Goal: Transaction & Acquisition: Purchase product/service

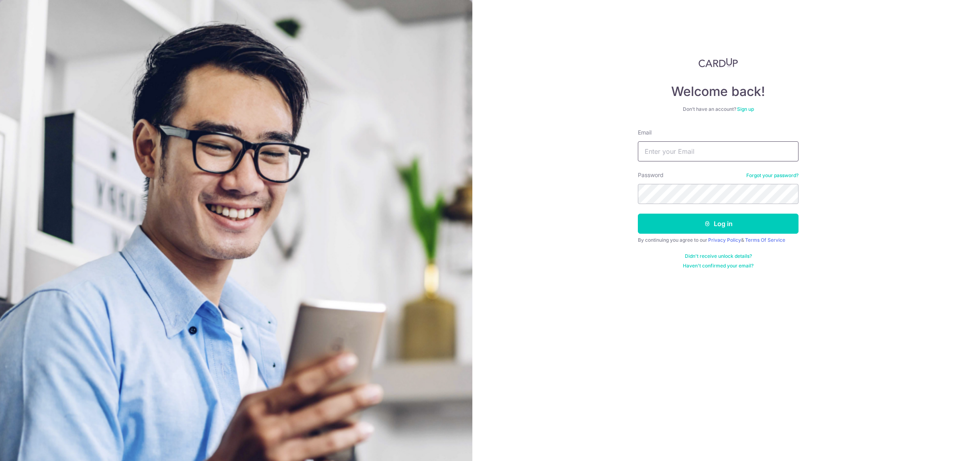
click at [724, 145] on input "Email" at bounding box center [718, 151] width 161 height 20
paste input "nee@alliancepanel.com.sg"
type input "nee@alliancepanel.com.sg"
click at [695, 222] on button "Log in" at bounding box center [718, 224] width 161 height 20
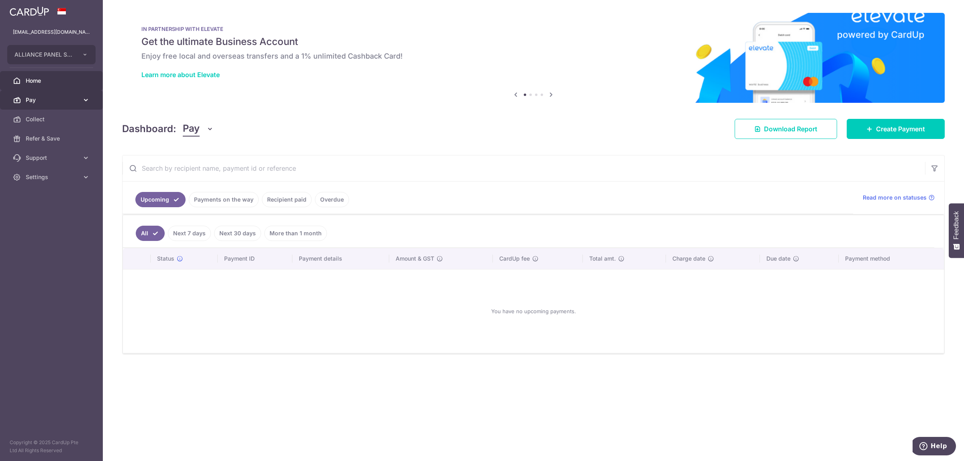
click at [61, 103] on span "Pay" at bounding box center [52, 100] width 53 height 8
click at [71, 118] on span "Payments" at bounding box center [52, 119] width 53 height 8
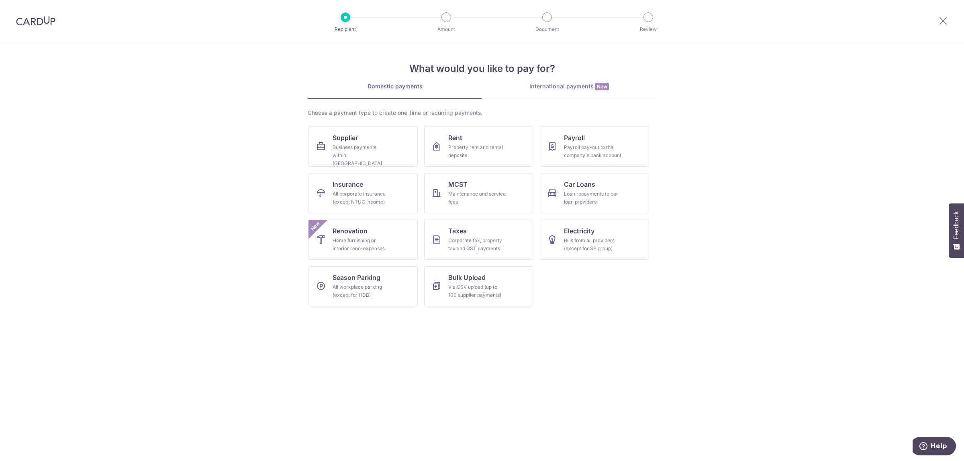
click at [575, 86] on div "International payments New" at bounding box center [569, 86] width 174 height 8
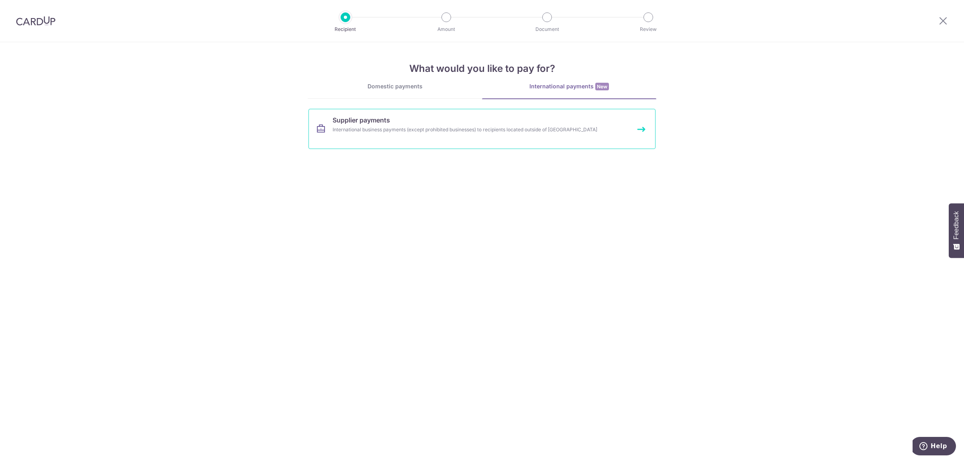
click at [416, 123] on link "Supplier payments International business payments (except prohibited businesses…" at bounding box center [481, 129] width 347 height 40
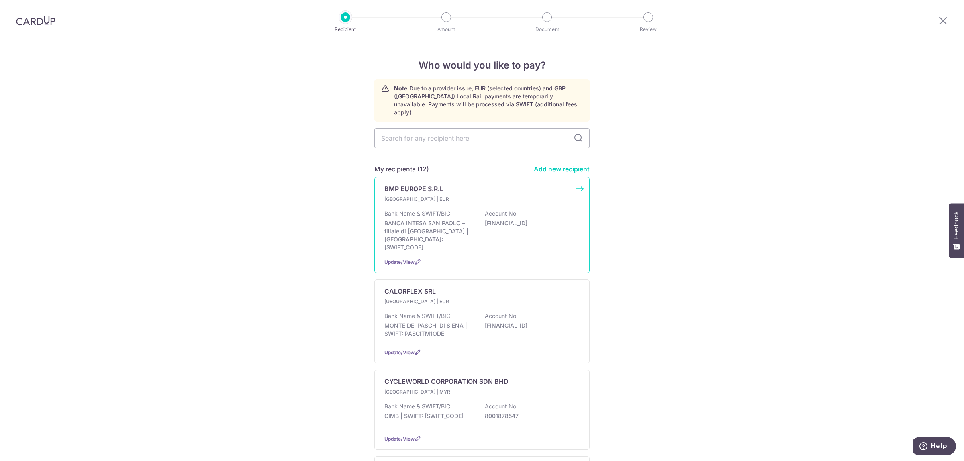
click at [410, 184] on p "BMP EUROPE S.R.L" at bounding box center [413, 189] width 59 height 10
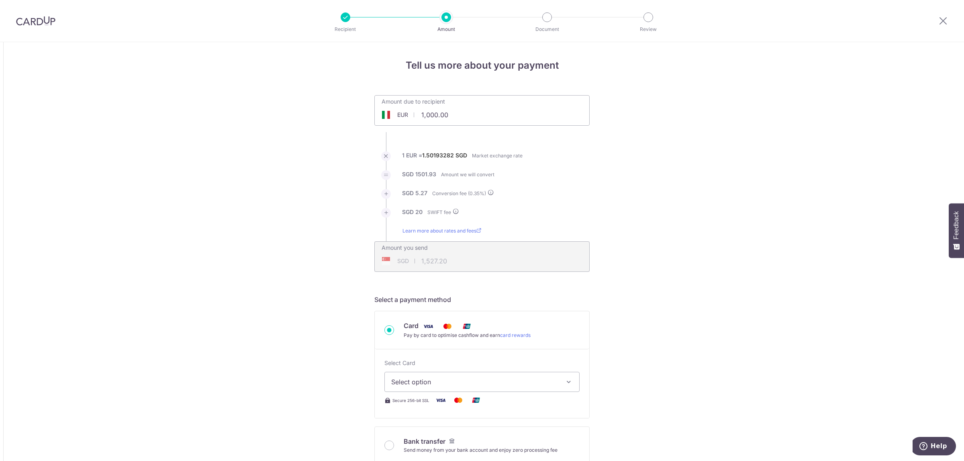
drag, startPoint x: 453, startPoint y: 116, endPoint x: 376, endPoint y: 113, distance: 76.8
click at [407, 113] on div "EUR 1,000.00 1000" at bounding box center [437, 115] width 124 height 18
click at [388, 113] on div "EUR" at bounding box center [395, 115] width 40 height 8
drag, startPoint x: 461, startPoint y: 119, endPoint x: 368, endPoint y: 106, distance: 93.6
click at [375, 108] on input "1,000.00" at bounding box center [437, 115] width 124 height 18
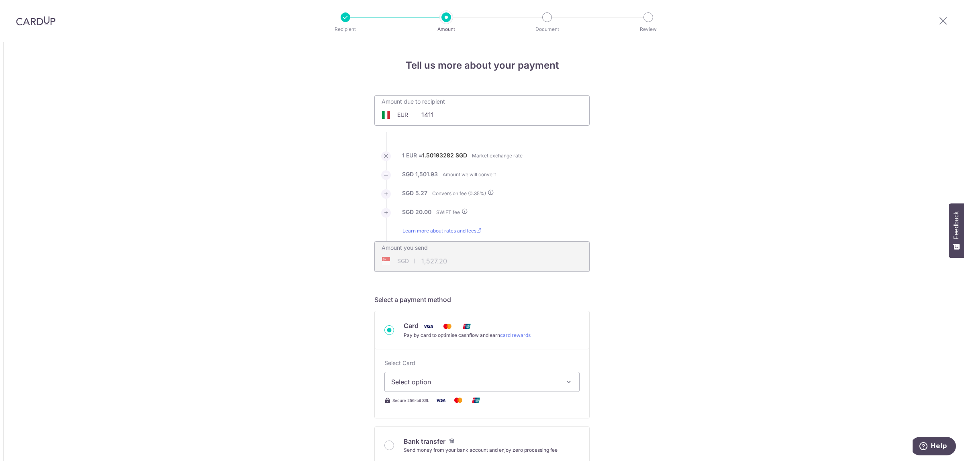
type input "1,411.00"
type input "2,146.61"
click at [386, 332] on input "Card Pay by card to optimise cashflow and earn card rewards" at bounding box center [389, 330] width 10 height 10
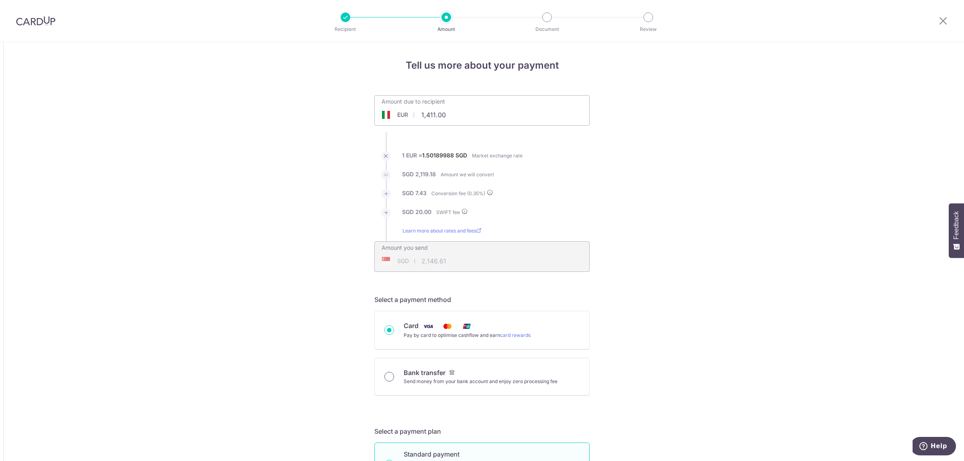
click at [387, 377] on input "Bank transfer Send money from your bank account and enjoy zero processing fee" at bounding box center [389, 377] width 10 height 10
radio input "true"
type input "1,411.00"
type input "2,143.22"
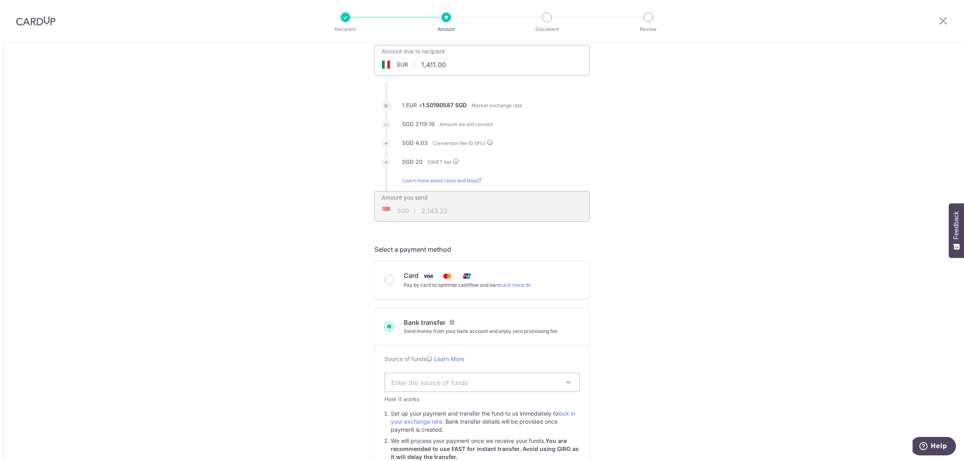
drag, startPoint x: 242, startPoint y: 94, endPoint x: 375, endPoint y: 13, distance: 155.9
drag, startPoint x: 449, startPoint y: 65, endPoint x: 351, endPoint y: 63, distance: 97.2
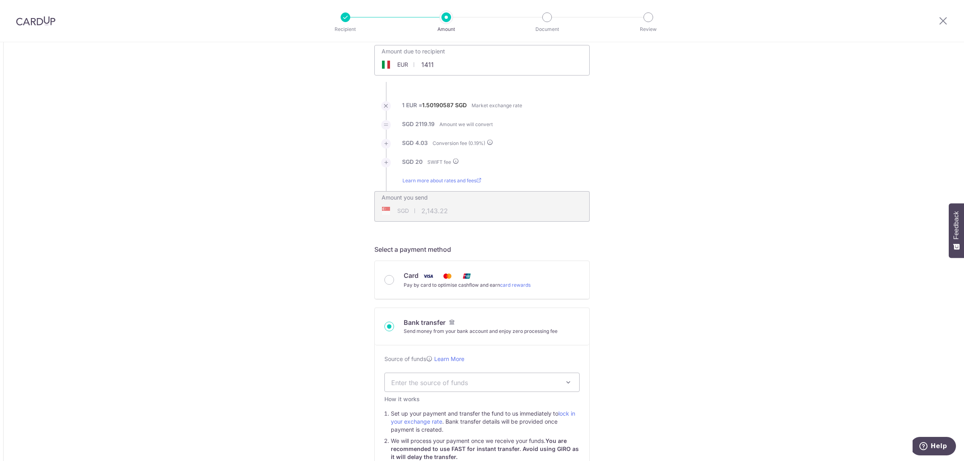
type input "1,411.00"
type input "2,143.60"
drag, startPoint x: 463, startPoint y: 67, endPoint x: 359, endPoint y: 69, distance: 103.6
click at [567, 109] on li "1 EUR = 1.50217436 SGD Market exchange rate" at bounding box center [481, 110] width 215 height 19
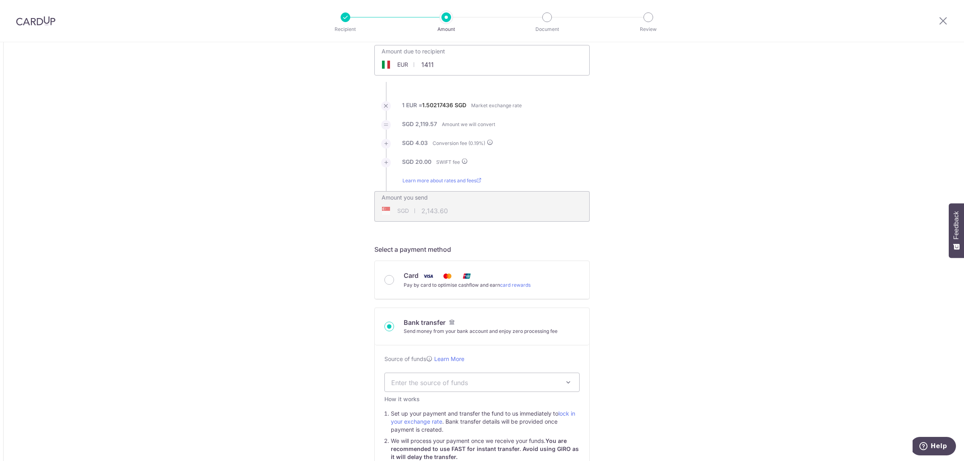
type input "1,411.00"
type input "2,143.43"
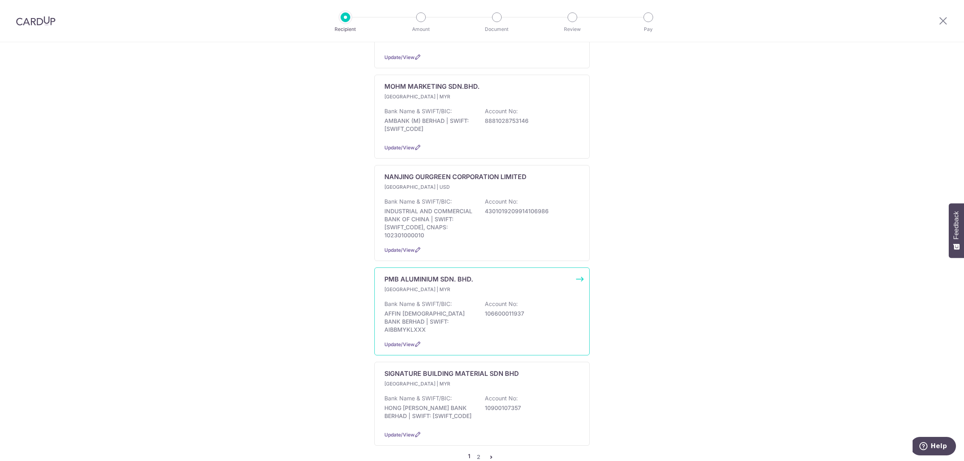
scroll to position [687, 0]
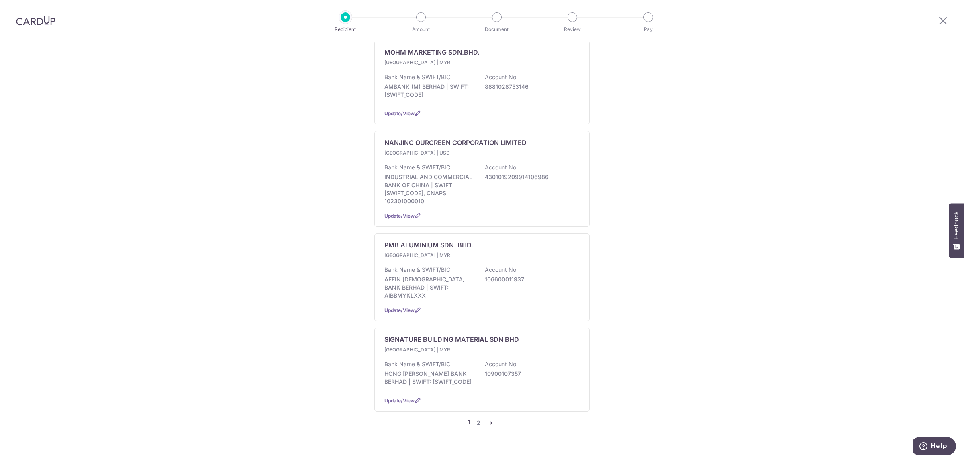
click at [488, 420] on icon "pager" at bounding box center [491, 423] width 6 height 6
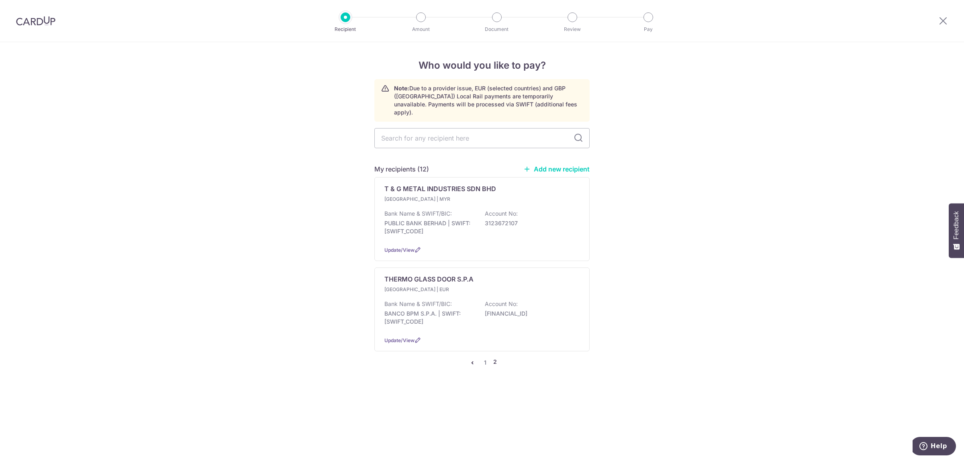
scroll to position [0, 0]
click at [473, 360] on icon "pager" at bounding box center [472, 362] width 6 height 6
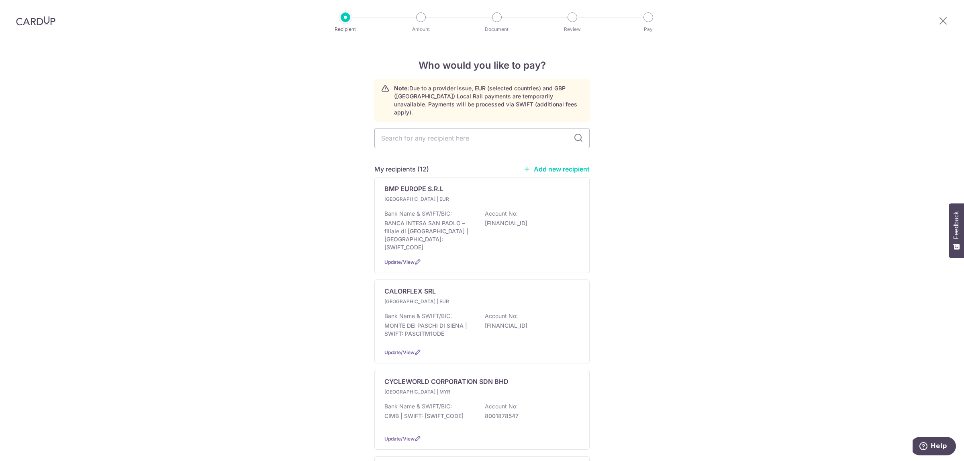
click at [563, 164] on div "My recipients (12) Add new recipient" at bounding box center [481, 169] width 215 height 10
click at [563, 165] on link "Add new recipient" at bounding box center [556, 169] width 66 height 8
select select
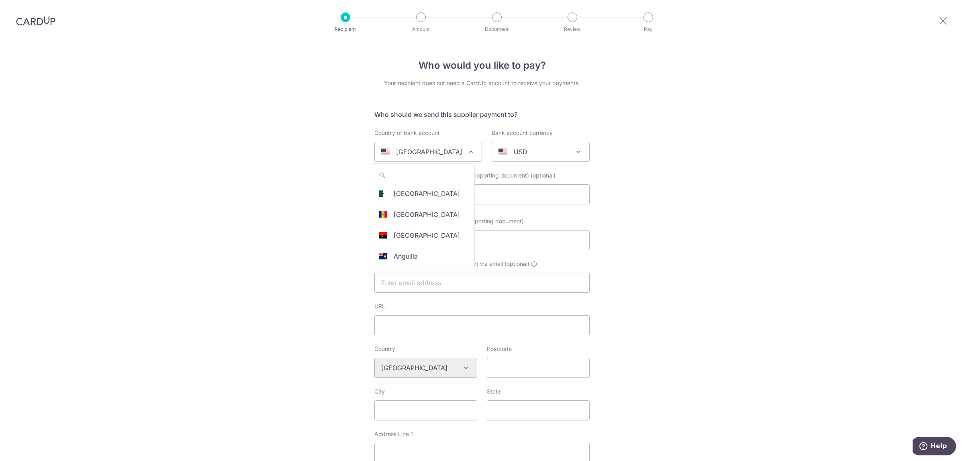
click at [455, 153] on span "[GEOGRAPHIC_DATA]" at bounding box center [428, 151] width 107 height 19
type input "net"
select select "167"
select select "[GEOGRAPHIC_DATA]"
select select
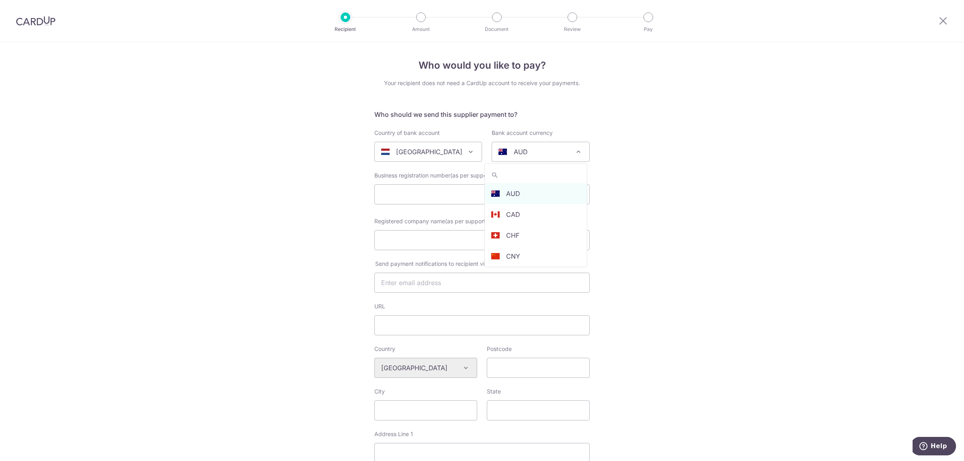
click at [548, 149] on div "AUD" at bounding box center [533, 152] width 71 height 10
type input "eu"
select select "12"
click at [441, 243] on input "Registered company name(as per supporting document)" at bounding box center [481, 240] width 215 height 20
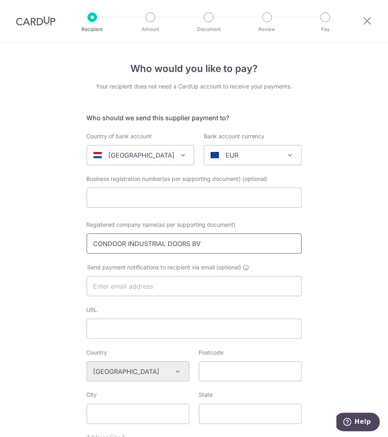
type input "CONDOOR INDUSTRIAL DOORS BV"
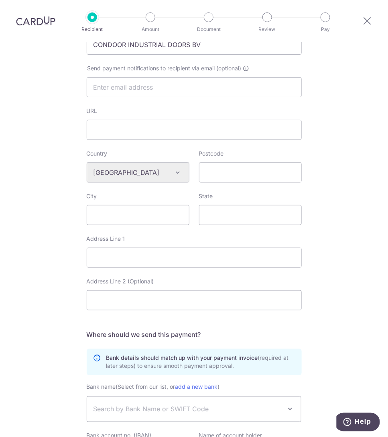
scroll to position [201, 0]
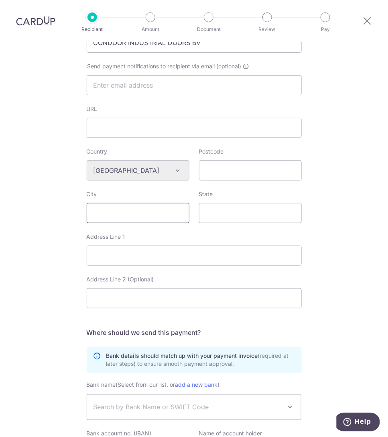
click at [126, 214] on input "City" at bounding box center [138, 213] width 103 height 20
type input "N"
type input "Zeewolde"
click at [217, 213] on input "State" at bounding box center [250, 213] width 103 height 20
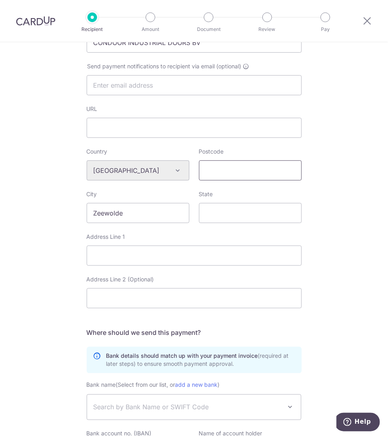
click at [251, 179] on input "Postcode" at bounding box center [250, 170] width 103 height 20
type input "3899 AA"
click at [232, 212] on input "State" at bounding box center [250, 213] width 103 height 20
click at [139, 257] on input "Address Line 1" at bounding box center [194, 255] width 215 height 20
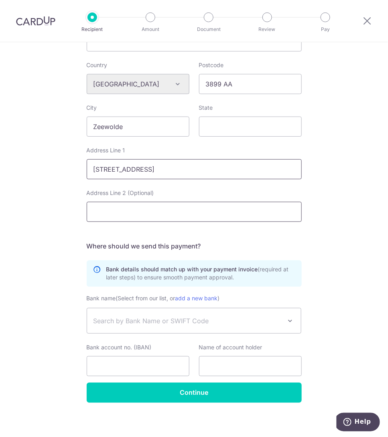
scroll to position [290, 0]
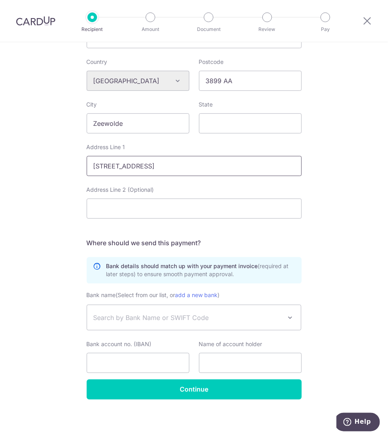
type input "HANDELSWEG 31"
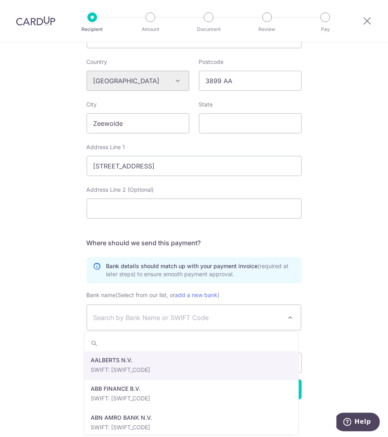
click at [189, 318] on span "Search by Bank Name or SWIFT Code" at bounding box center [188, 317] width 189 height 10
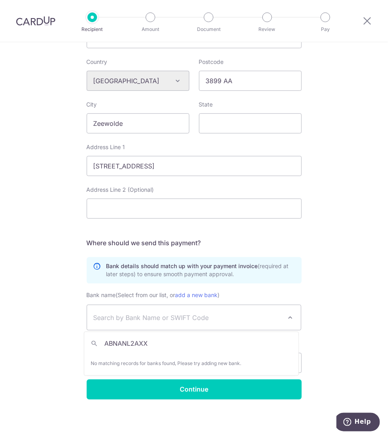
type input "ABNANL2AXXX"
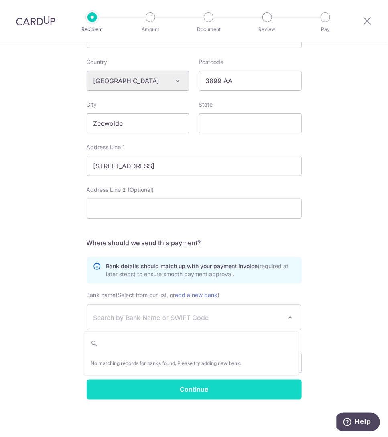
click at [169, 386] on input "Continue" at bounding box center [194, 389] width 215 height 20
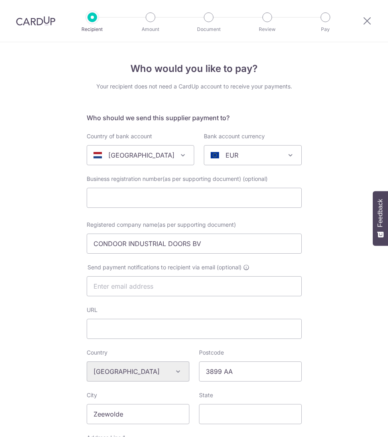
select select
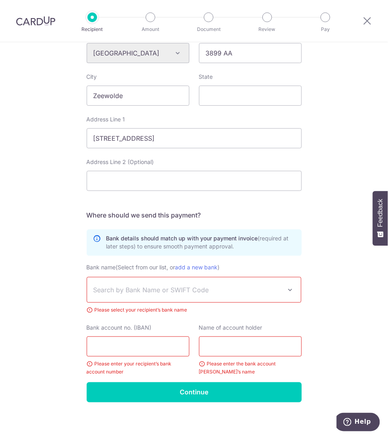
scroll to position [321, 0]
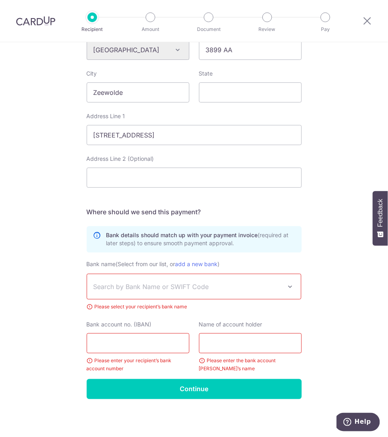
click at [151, 279] on span "Search by Bank Name or SWIFT Code" at bounding box center [194, 286] width 214 height 25
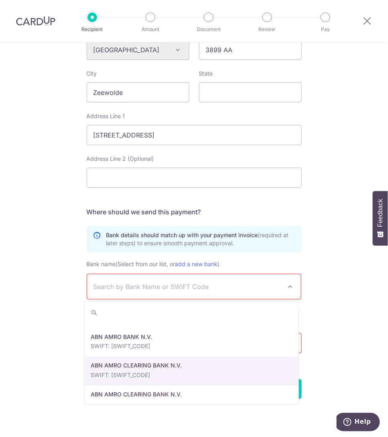
scroll to position [351, 0]
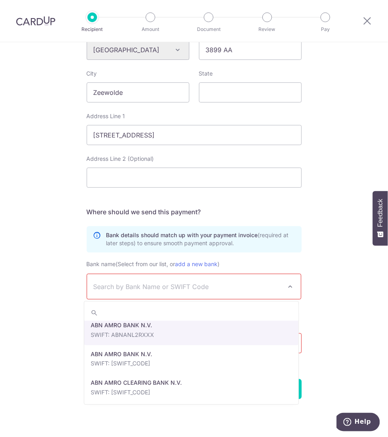
click at [181, 284] on span "Search by Bank Name or SWIFT Code" at bounding box center [188, 287] width 189 height 10
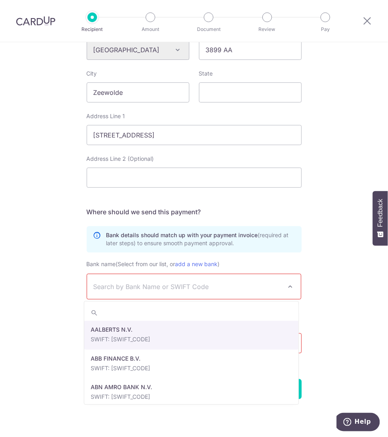
click at [181, 282] on span "Search by Bank Name or SWIFT Code" at bounding box center [188, 287] width 189 height 10
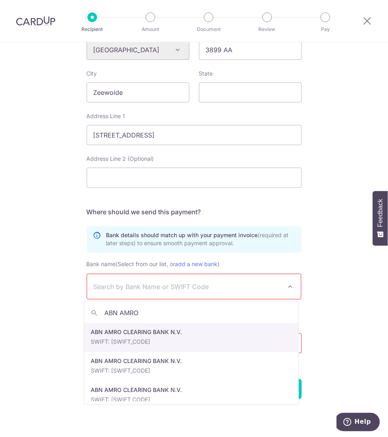
scroll to position [1004, 0]
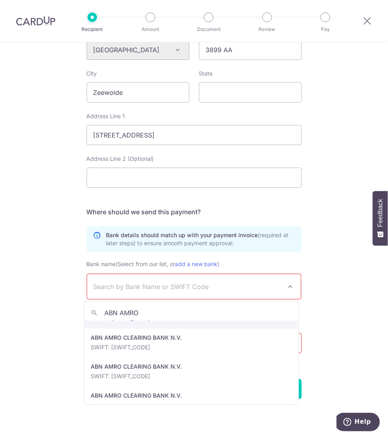
type input "ABN AMRO"
click at [167, 288] on span "Search by Bank Name or SWIFT Code" at bounding box center [188, 287] width 189 height 10
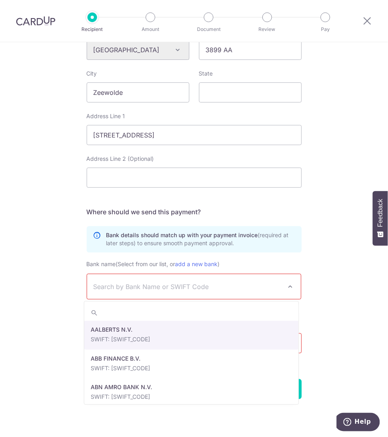
click at [167, 288] on span "Search by Bank Name or SWIFT Code" at bounding box center [188, 287] width 189 height 10
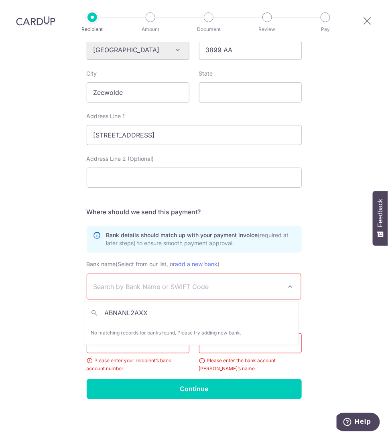
type input "ABNANL2AXXX"
click at [203, 261] on link "add a new bank" at bounding box center [196, 263] width 43 height 7
click at [87, 273] on select "AALBERTS N.V. ABB FINANCE B.V. ABN AMRO BANK N.V. ABN AMRO BANK N.V. ABN AMRO B…" at bounding box center [87, 273] width 0 height 0
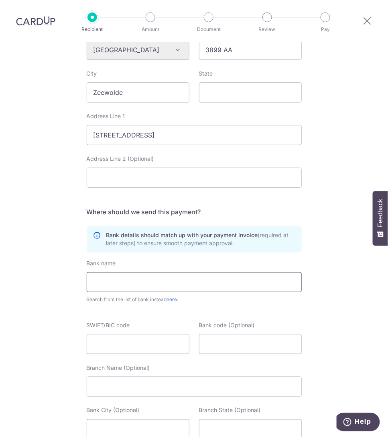
click at [147, 286] on input "text" at bounding box center [194, 282] width 215 height 20
type input "ABN AMRO"
click at [137, 344] on input "SWIFT/BIC code" at bounding box center [138, 344] width 103 height 20
type input "ABNANL2A"
click at [163, 386] on input "Branch Name (Optional)" at bounding box center [194, 386] width 215 height 20
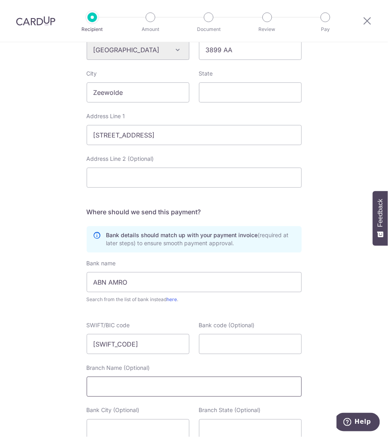
click at [163, 386] on input "Branch Name (Optional)" at bounding box center [194, 386] width 215 height 20
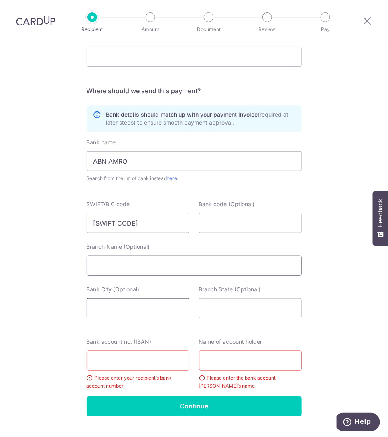
scroll to position [459, 0]
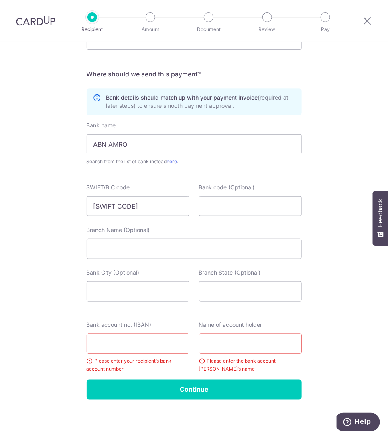
click at [145, 346] on input "Bank account no. (IBAN)" at bounding box center [138, 343] width 103 height 20
type input "NL20ABNA04892321453"
click at [254, 342] on input "text" at bounding box center [250, 343] width 103 height 20
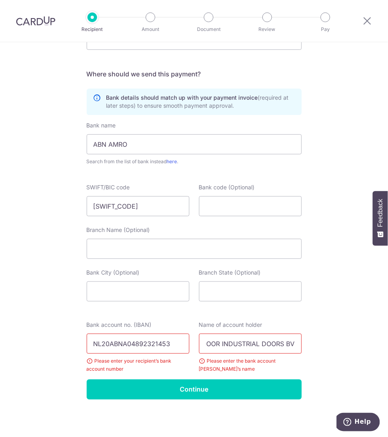
type input "CONDOOR INDUSTRIAL DOORS BV"
click at [145, 343] on input "NL20ABNA04892321453" at bounding box center [138, 343] width 103 height 20
click at [172, 343] on input "NL20ABNA0489321453" at bounding box center [138, 343] width 103 height 20
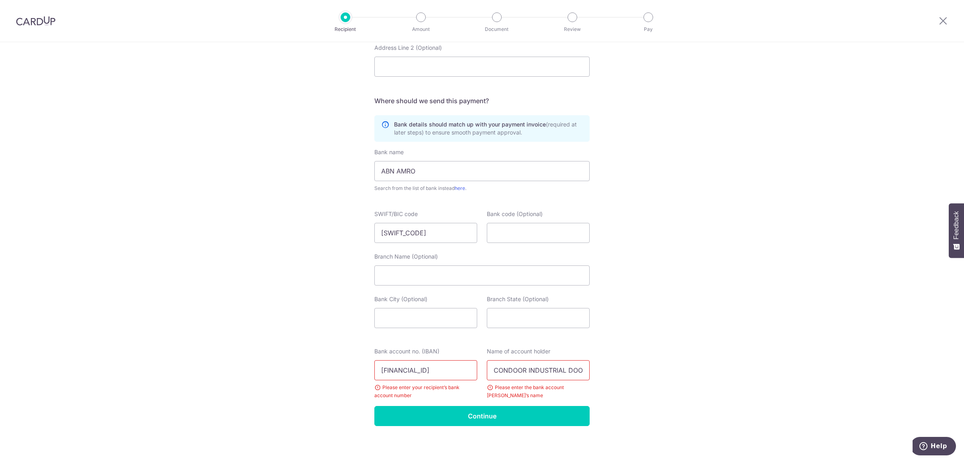
scroll to position [432, 0]
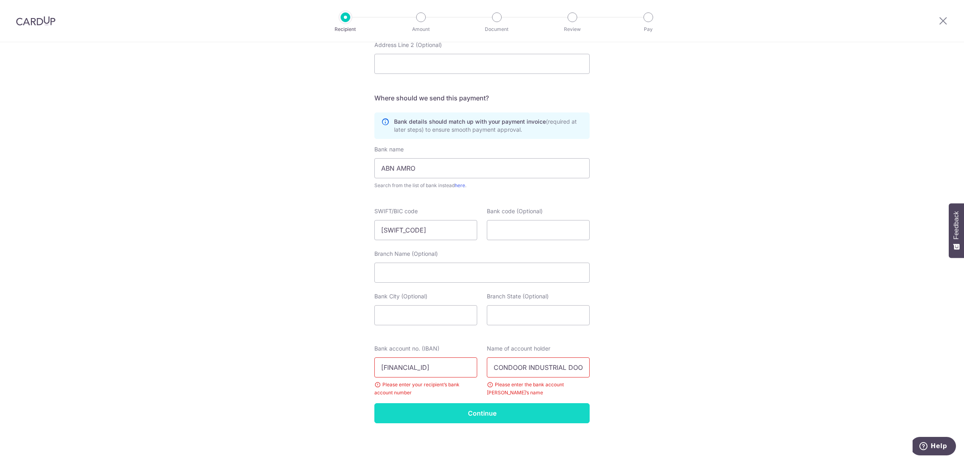
type input "NL20ABNA0489321453"
click at [388, 412] on input "Continue" at bounding box center [481, 413] width 215 height 20
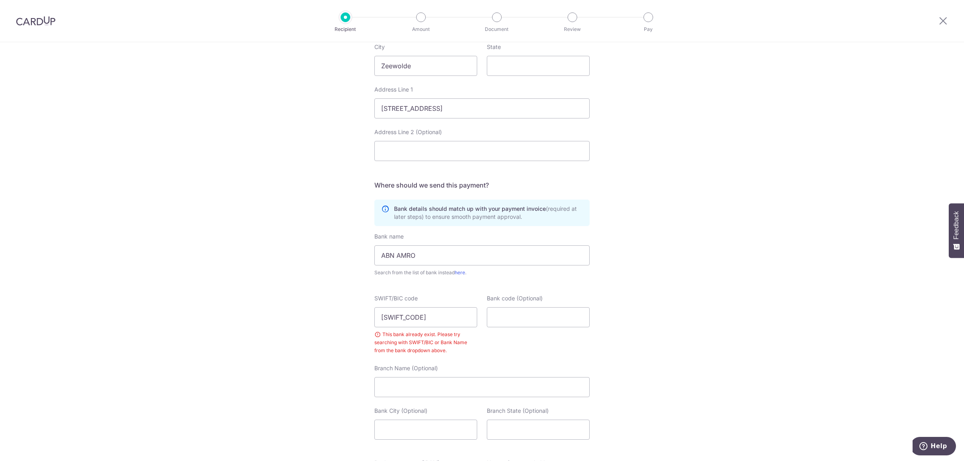
scroll to position [370, 0]
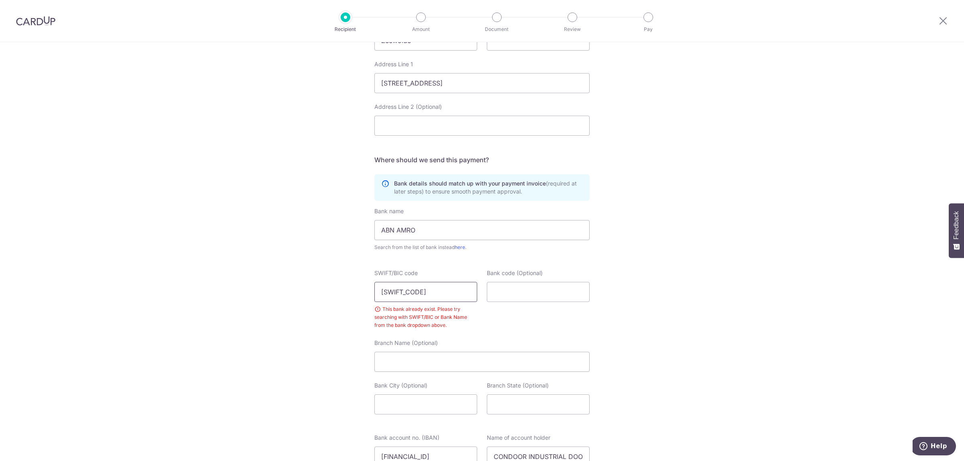
click at [438, 299] on input "[SWIFT_CODE]" at bounding box center [425, 292] width 103 height 20
drag, startPoint x: 439, startPoint y: 296, endPoint x: 318, endPoint y: 294, distance: 120.1
click at [318, 294] on div "Who would you like to pay? Your recipient does not need a CardUp account to rec…" at bounding box center [482, 101] width 964 height 859
type input "ABNANL2A"
click button "Submit Request" at bounding box center [0, 0] width 0 height 0
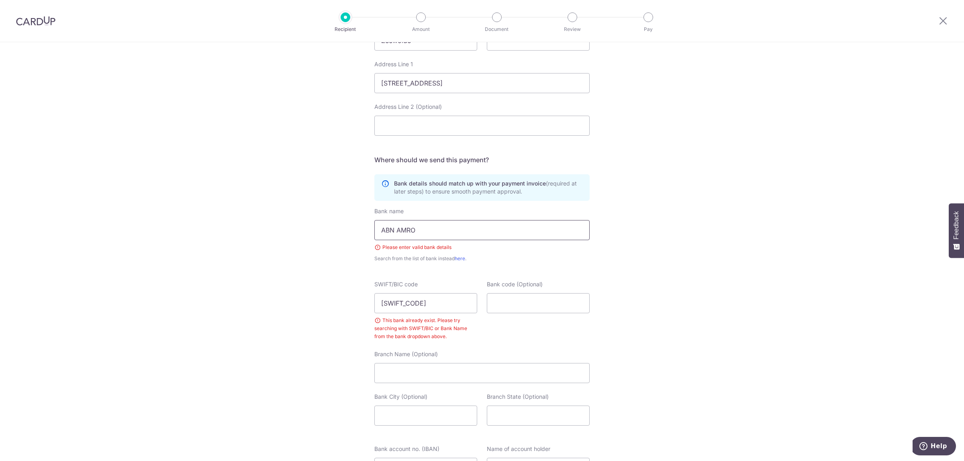
click at [418, 226] on input "ABN AMRO" at bounding box center [481, 230] width 215 height 20
drag, startPoint x: 424, startPoint y: 231, endPoint x: 262, endPoint y: 231, distance: 162.2
click at [268, 231] on div "Who would you like to pay? Your recipient does not need a CardUp account to rec…" at bounding box center [482, 107] width 964 height 870
type input "ABNANL2A"
click button "Submit Request" at bounding box center [0, 0] width 0 height 0
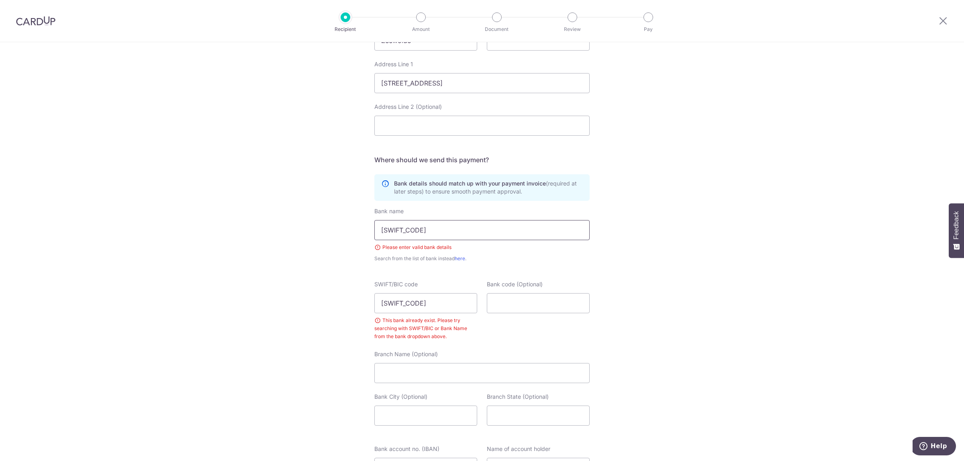
click at [417, 227] on input "ABNANL2A" at bounding box center [481, 230] width 215 height 20
click button "Submit Request" at bounding box center [0, 0] width 0 height 0
click at [459, 260] on link "here" at bounding box center [460, 258] width 10 height 6
select select
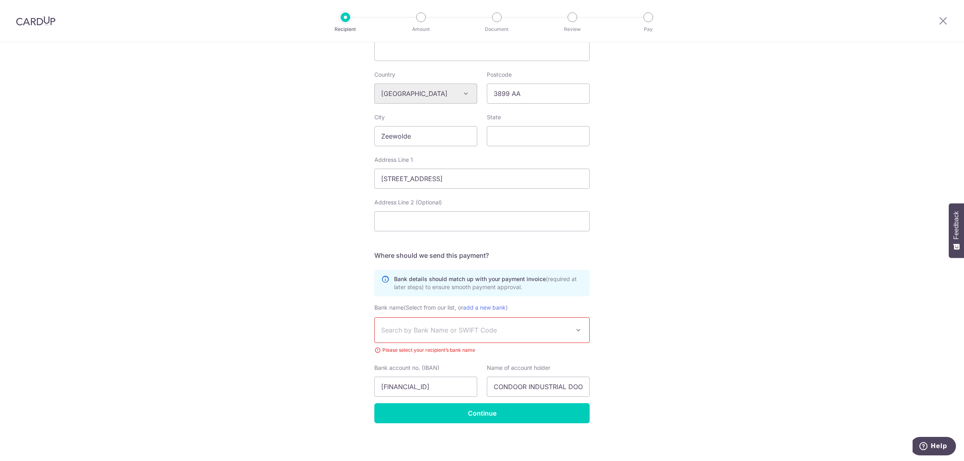
scroll to position [274, 0]
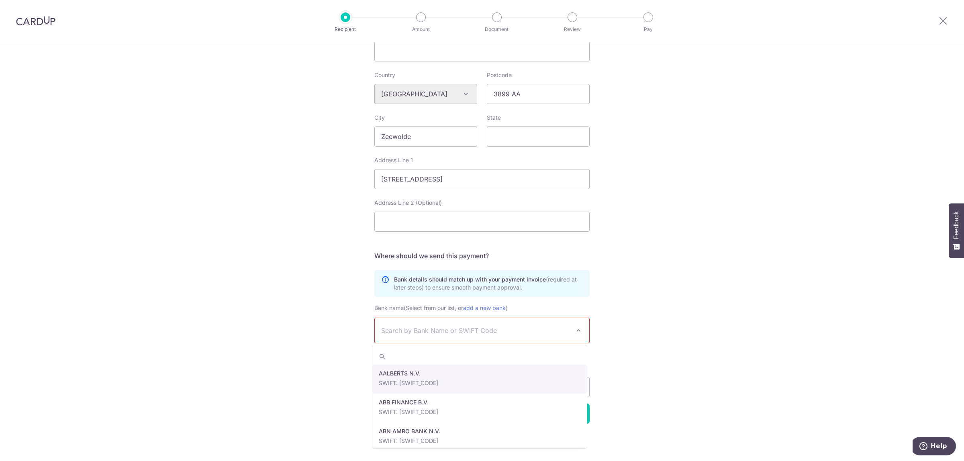
click at [485, 330] on span "Search by Bank Name or SWIFT Code" at bounding box center [475, 331] width 189 height 10
click at [416, 332] on span "Search by Bank Name or SWIFT Code" at bounding box center [475, 331] width 189 height 10
click at [403, 329] on span "Search by Bank Name or SWIFT Code" at bounding box center [475, 331] width 189 height 10
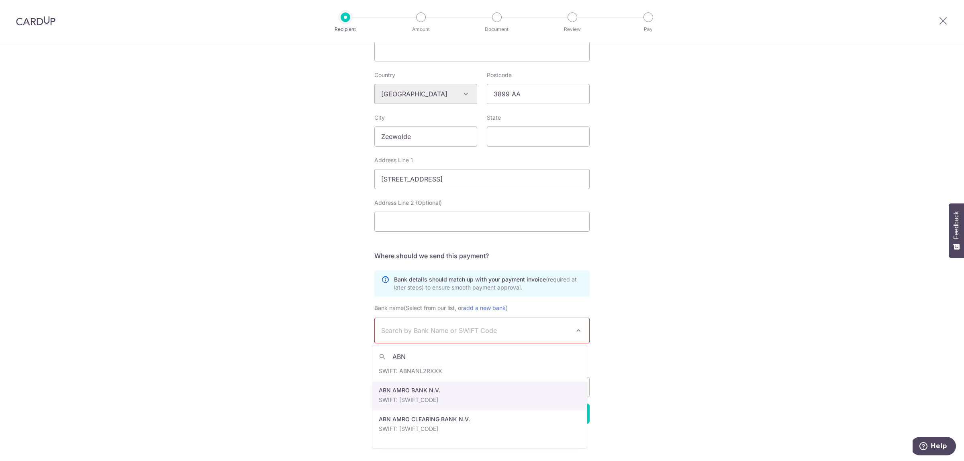
type input "ABN"
select select "22580"
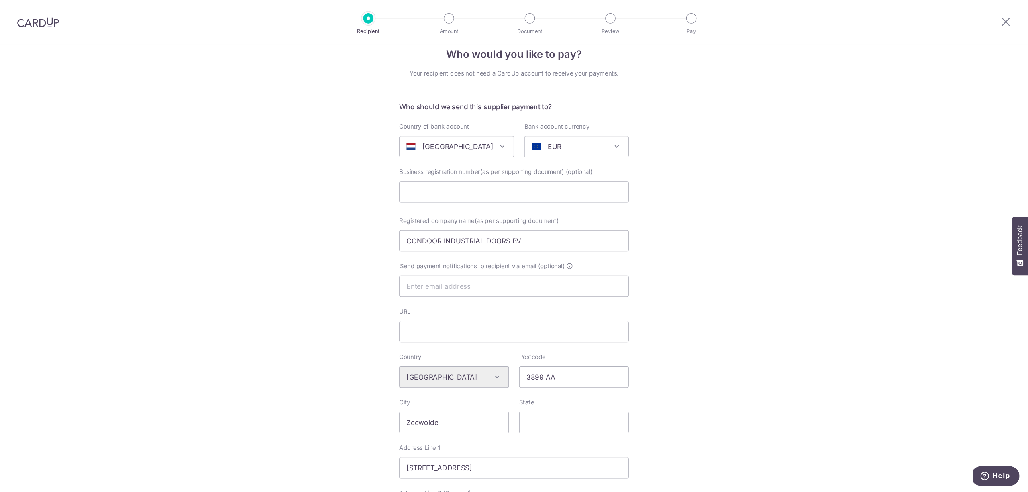
scroll to position [0, 0]
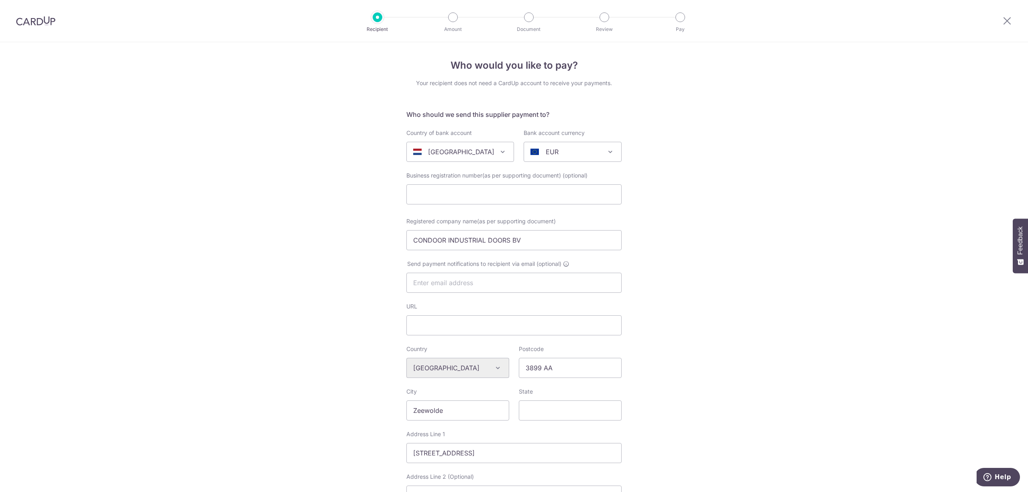
click at [120, 100] on div "Who would you like to pay? Your recipient does not need a CardUp account to rec…" at bounding box center [514, 388] width 1028 height 693
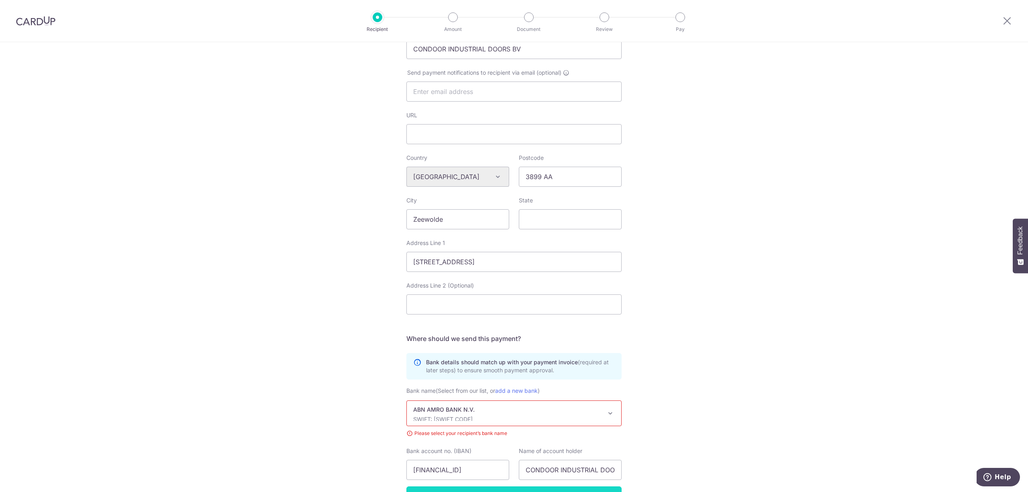
scroll to position [243, 0]
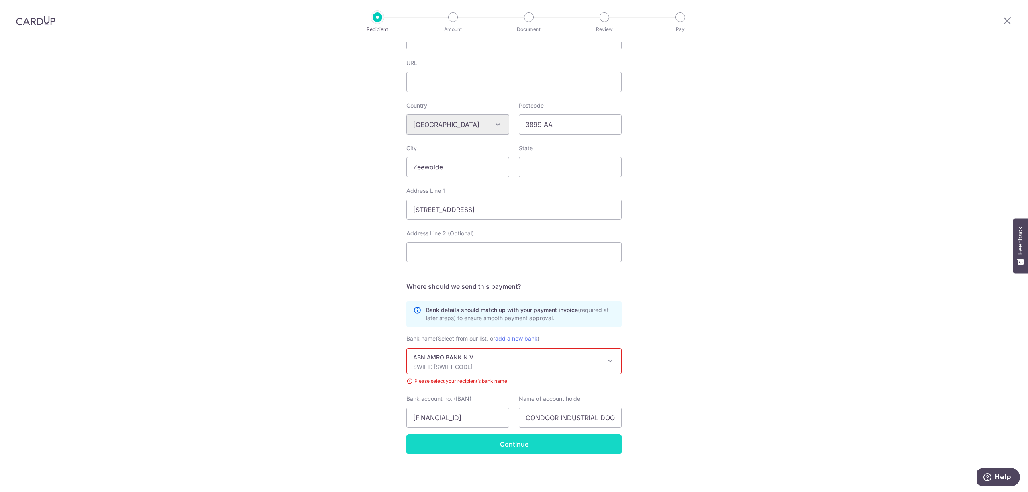
click at [532, 445] on input "Continue" at bounding box center [513, 444] width 215 height 20
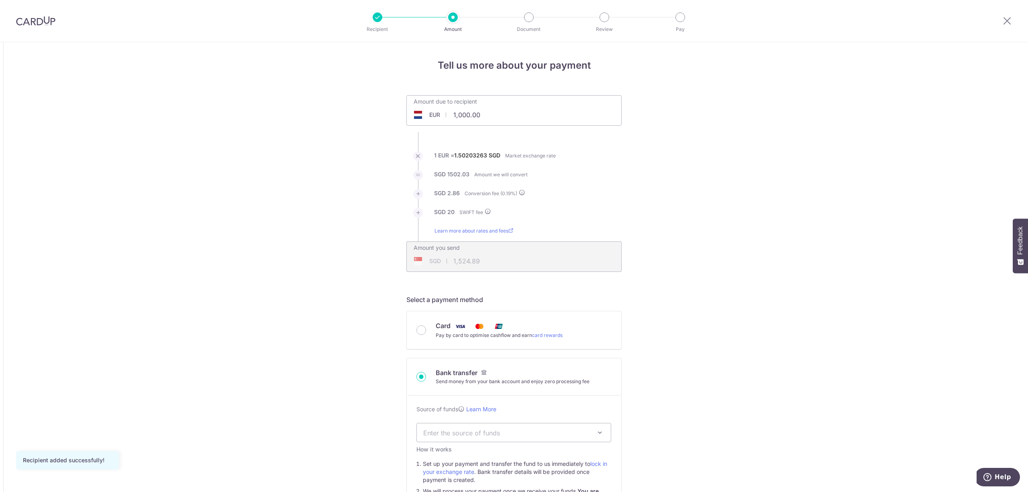
drag, startPoint x: 492, startPoint y: 118, endPoint x: 381, endPoint y: 118, distance: 111.2
click at [613, 137] on ul "Amount due to recipient EUR 1411 1000 1 EUR = 1.50203263 SGD Market exchange ra…" at bounding box center [513, 183] width 215 height 177
type input "1,411.00"
type input "2,143.49"
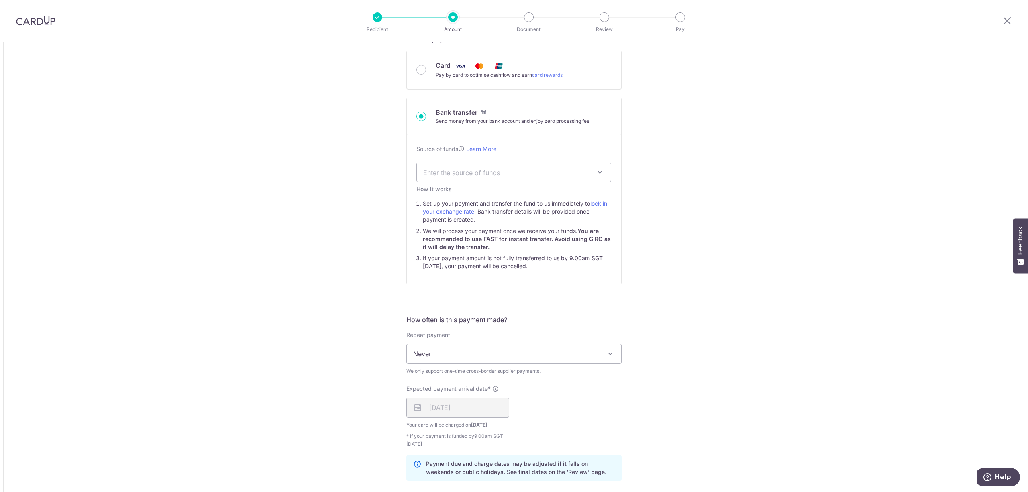
scroll to position [321, 0]
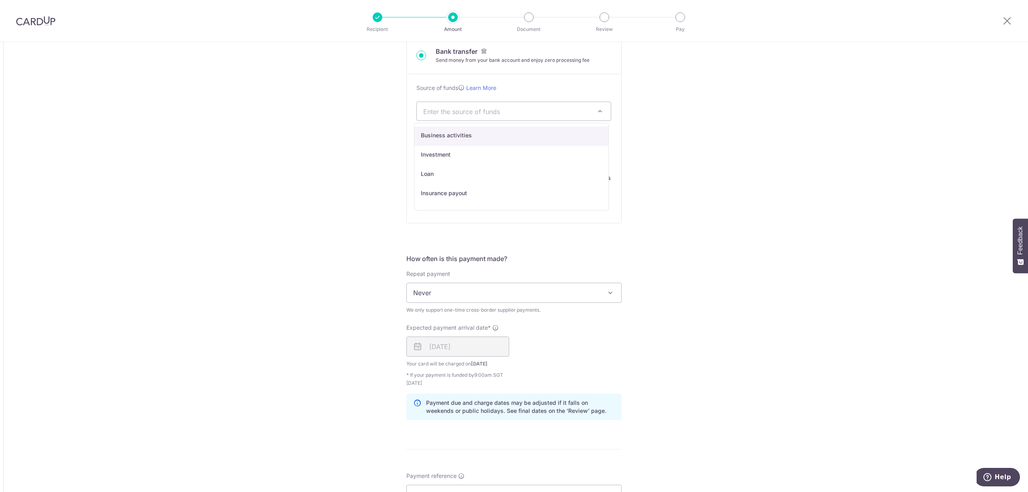
click at [495, 113] on span "Enter the source of funds" at bounding box center [507, 111] width 168 height 9
select select "1"
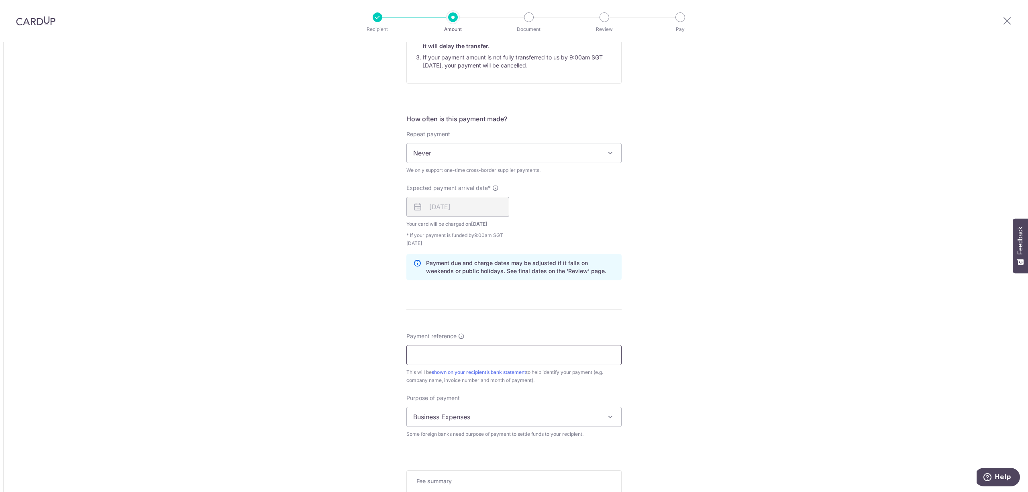
scroll to position [482, 0]
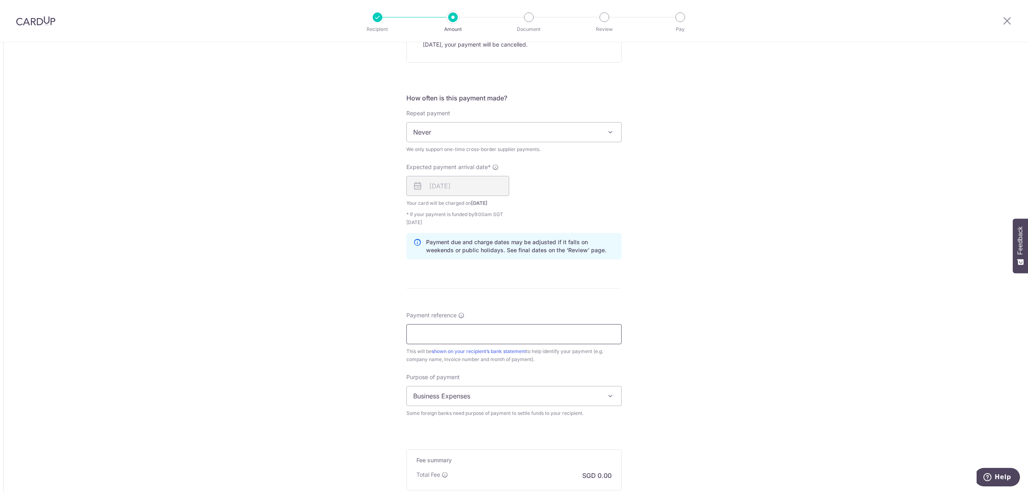
click at [469, 337] on input "Payment reference" at bounding box center [513, 334] width 215 height 20
type input "ALLIANCE PANEL 22716393 AND 1337198"
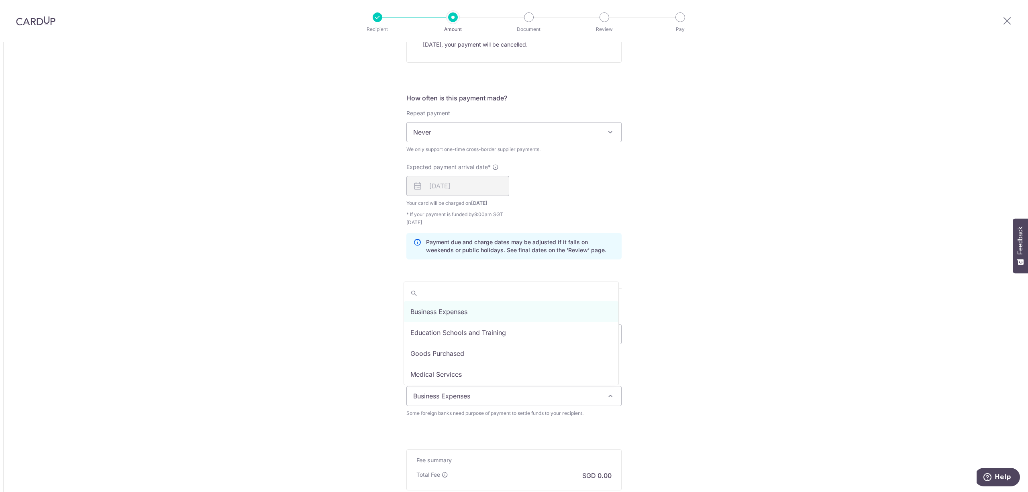
click at [489, 397] on span "Business Expenses" at bounding box center [514, 395] width 214 height 19
click at [740, 345] on div "Tell us more about your payment Amount due to recipient EUR 1,411.00 1411 1 EUR…" at bounding box center [514, 76] width 1028 height 1033
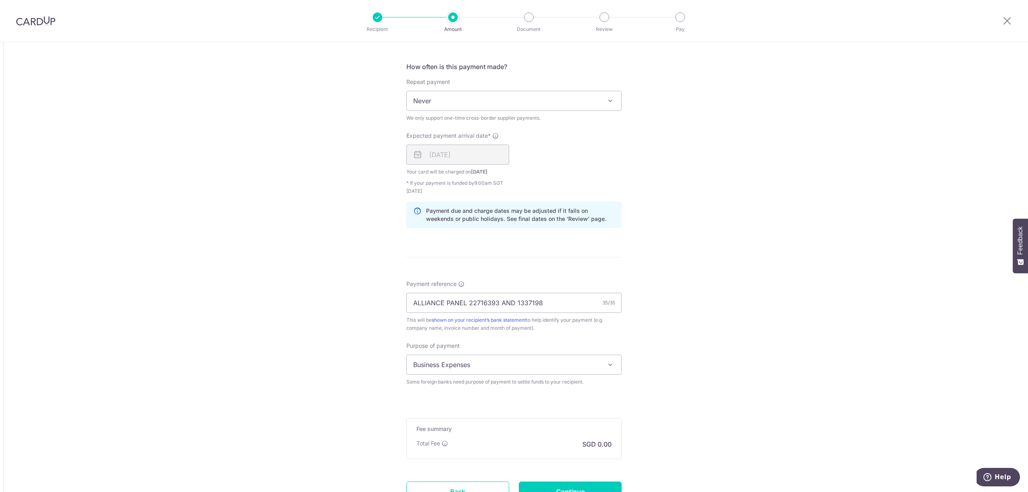
scroll to position [585, 0]
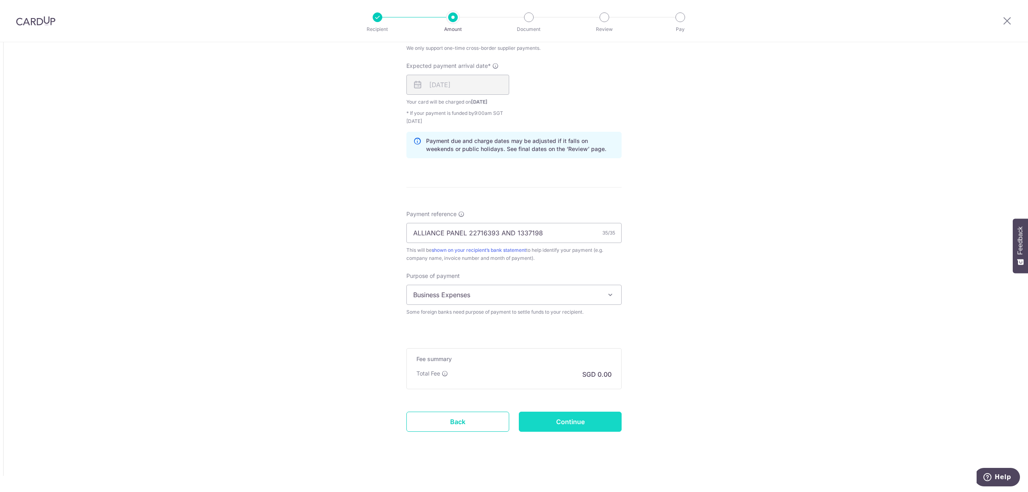
click at [568, 417] on input "Continue" at bounding box center [570, 422] width 103 height 20
type input "Create Schedule"
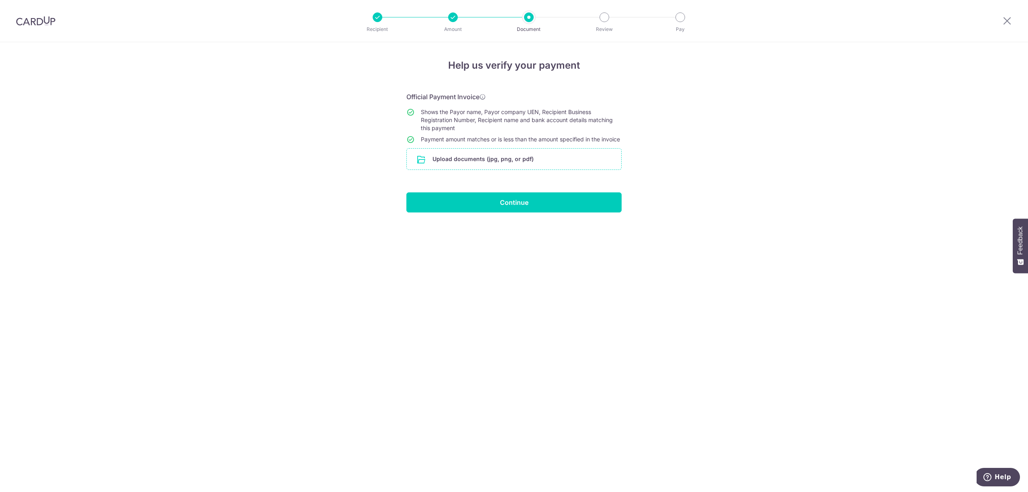
click at [460, 168] on input "file" at bounding box center [514, 159] width 214 height 21
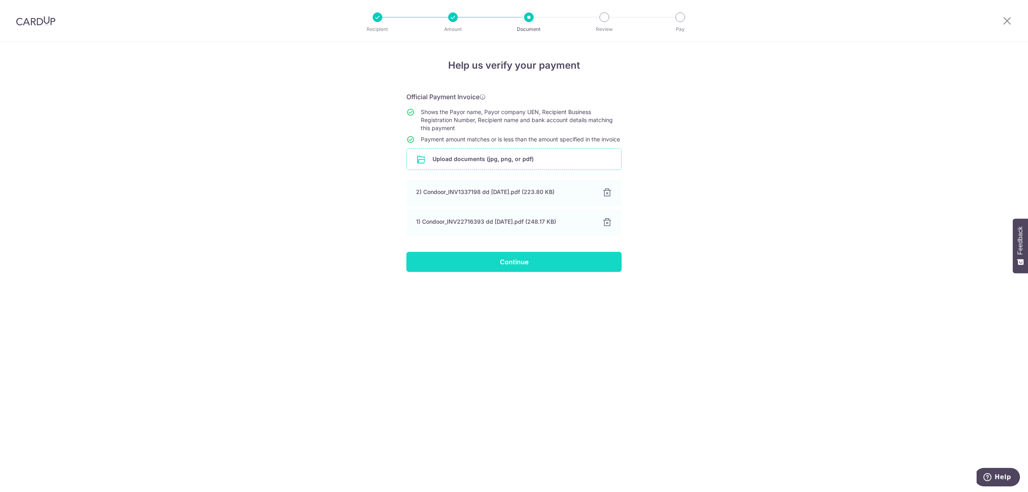
click at [531, 268] on input "Continue" at bounding box center [513, 262] width 215 height 20
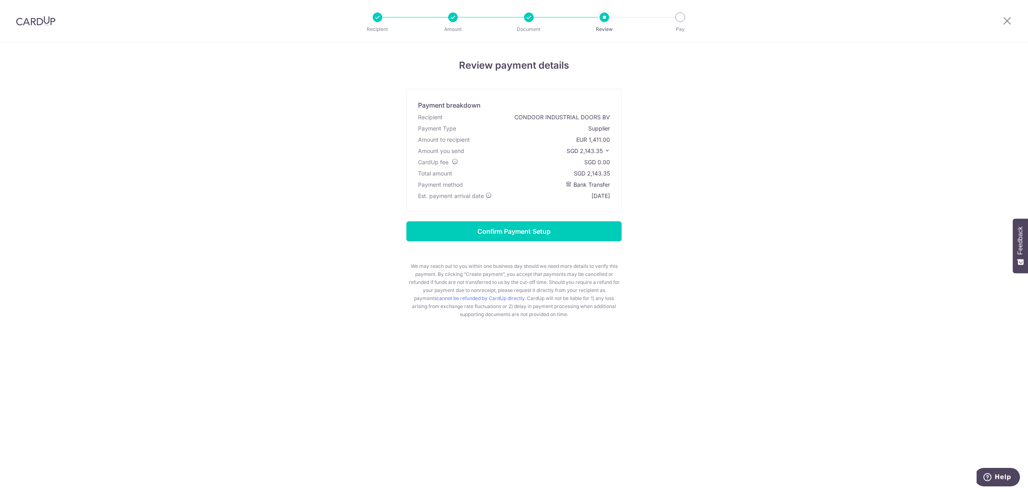
click at [606, 148] on icon at bounding box center [607, 151] width 6 height 6
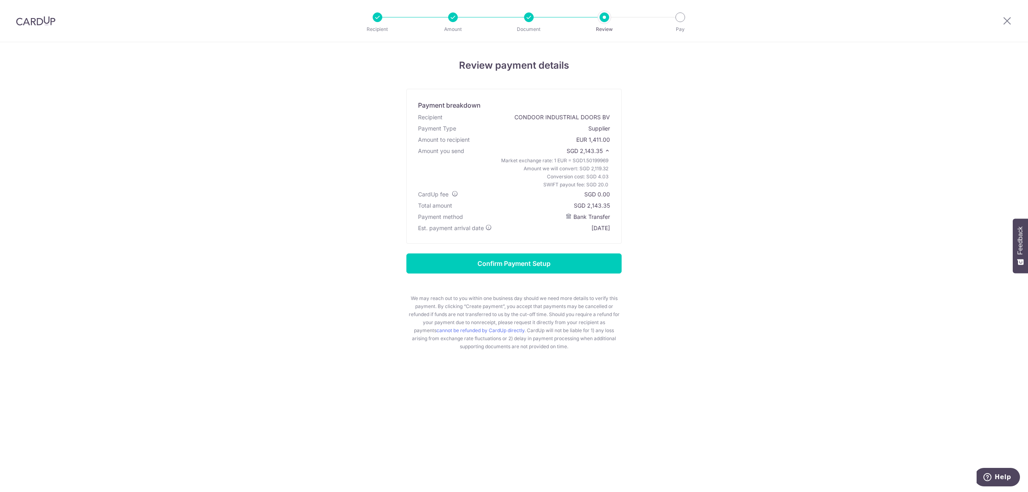
click at [238, 162] on div "Review payment details Payment breakdown Recipient CONDOOR INDUSTRIAL DOORS BV …" at bounding box center [514, 267] width 1028 height 450
click at [526, 261] on input "Confirm Payment Setup" at bounding box center [513, 263] width 215 height 20
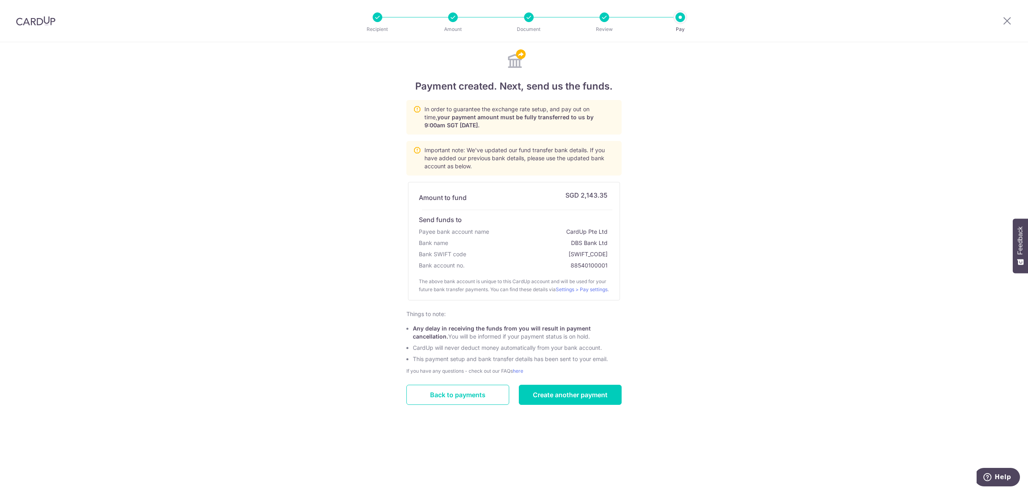
click at [767, 172] on div "Payment created. Next, send us the funds. In order to guarantee the exchange ra…" at bounding box center [514, 267] width 1028 height 450
click at [461, 405] on link "Back to payments" at bounding box center [457, 395] width 103 height 20
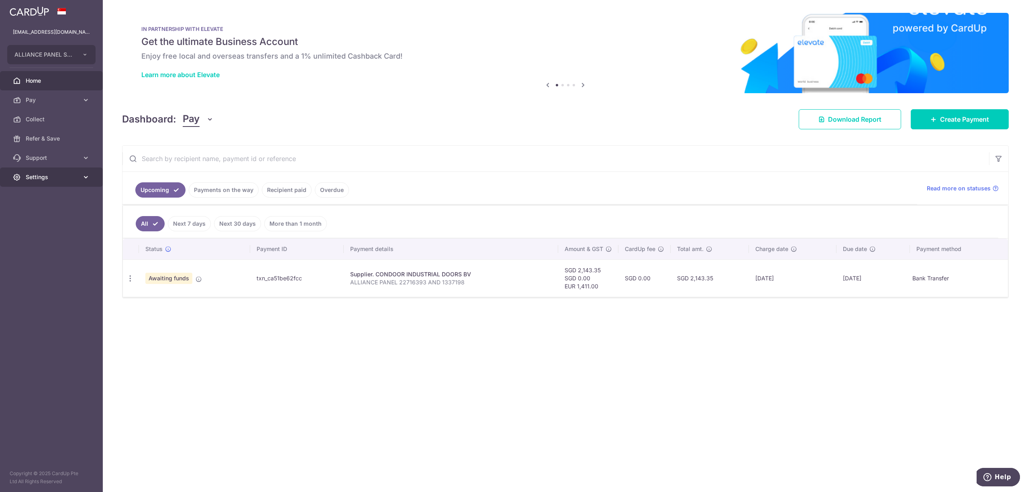
click at [87, 179] on icon at bounding box center [86, 177] width 8 height 8
click at [37, 215] on span "Logout" at bounding box center [52, 216] width 53 height 8
